Goal: Task Accomplishment & Management: Use online tool/utility

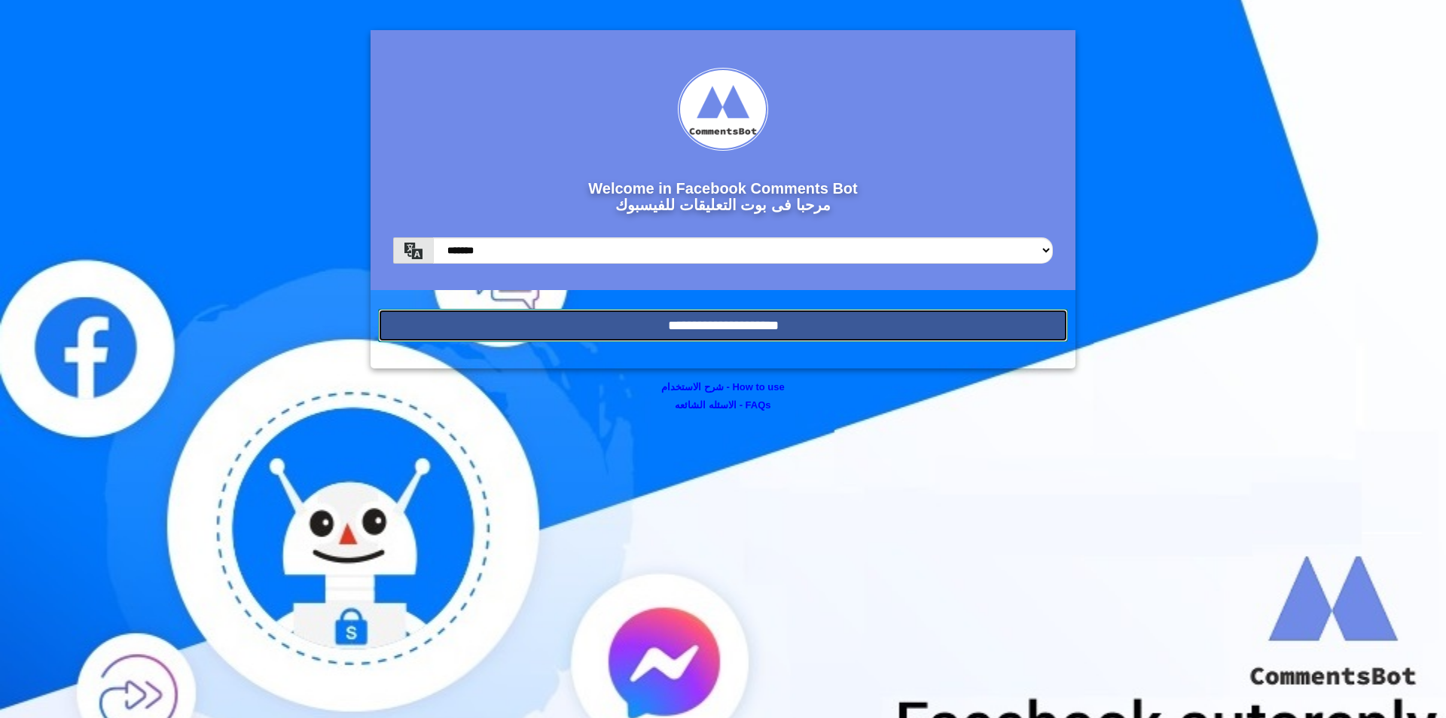
click at [916, 338] on input "**********" at bounding box center [723, 325] width 690 height 33
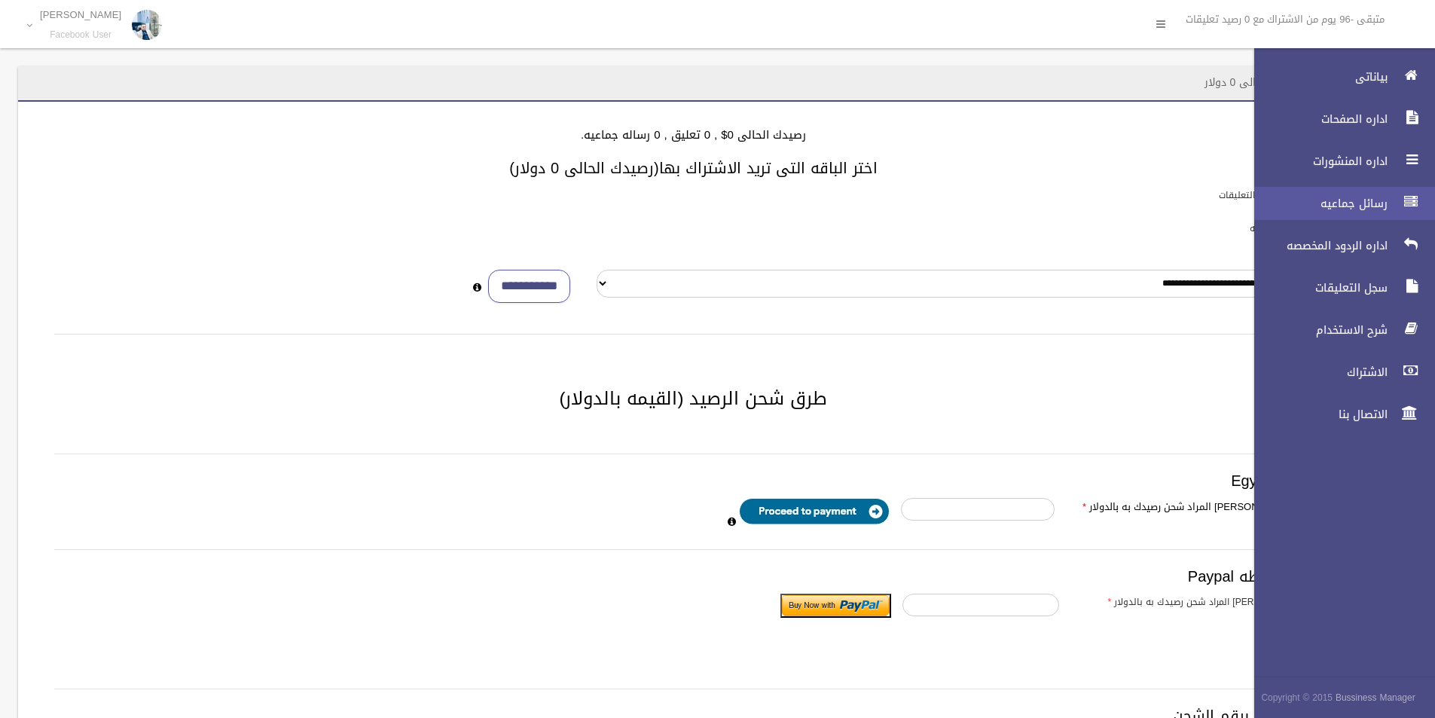
click at [1354, 217] on link "رسائل جماعيه" at bounding box center [1338, 203] width 194 height 33
